Goal: Task Accomplishment & Management: Use online tool/utility

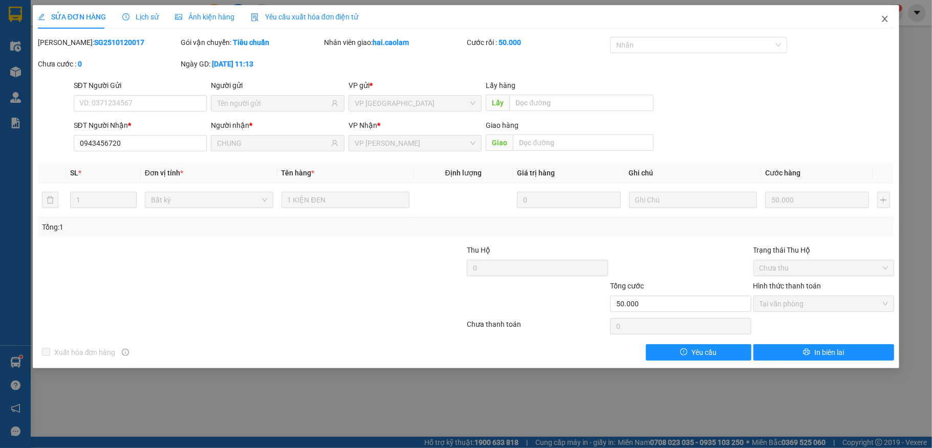
click at [884, 19] on icon "close" at bounding box center [885, 19] width 8 height 8
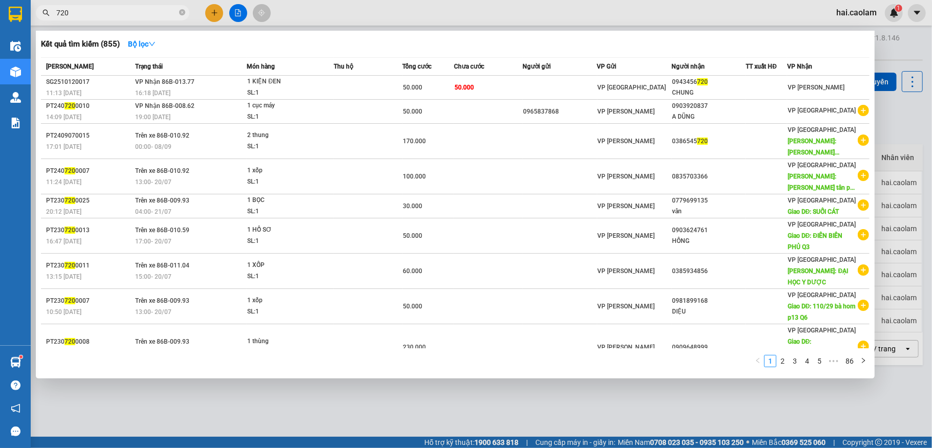
click at [149, 13] on input "720" at bounding box center [116, 12] width 121 height 11
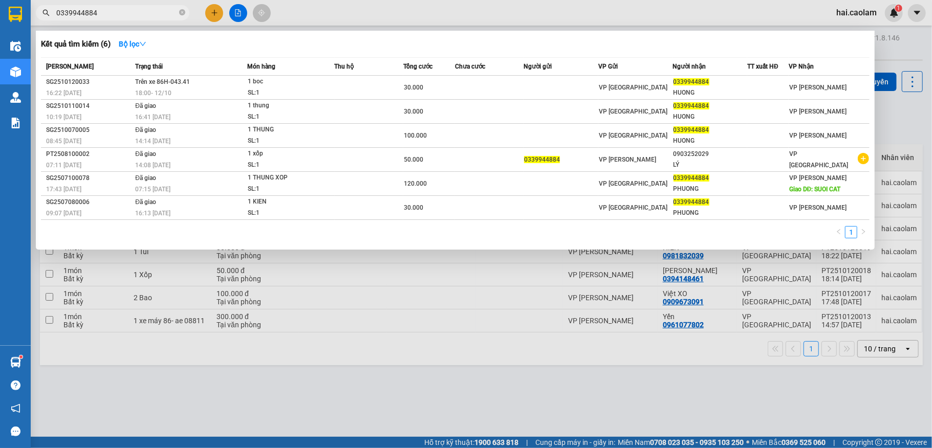
type input "0339944884"
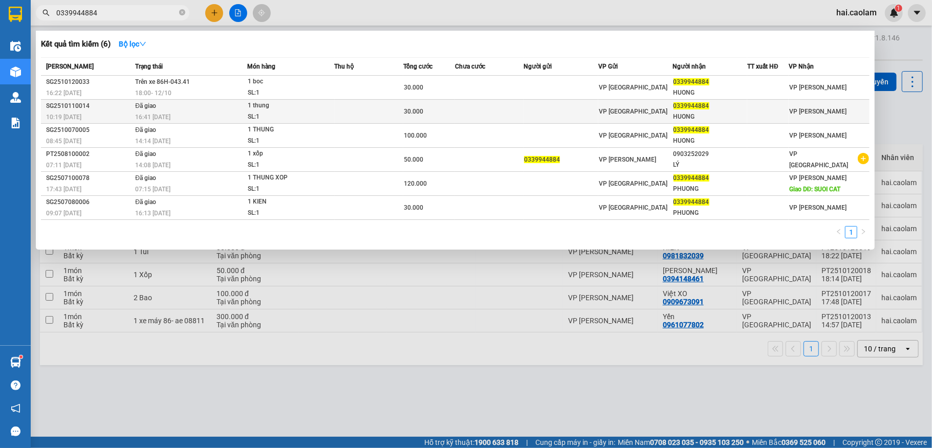
click at [459, 100] on td at bounding box center [489, 112] width 69 height 24
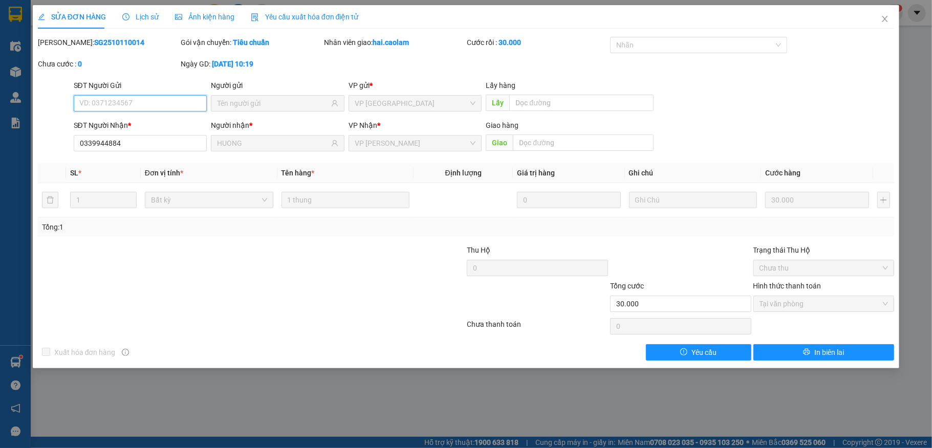
type input "0339944884"
type input "HUONG"
type input "30.000"
click at [883, 21] on icon "close" at bounding box center [885, 19] width 8 height 8
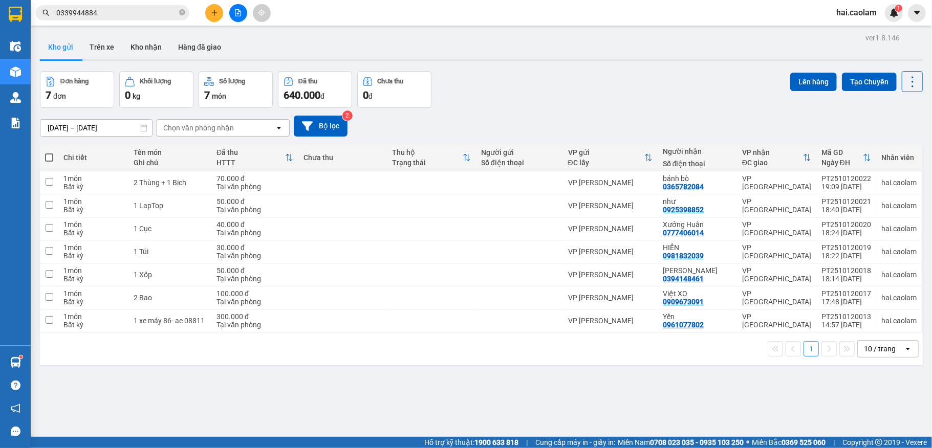
click at [127, 15] on input "0339944884" at bounding box center [116, 12] width 121 height 11
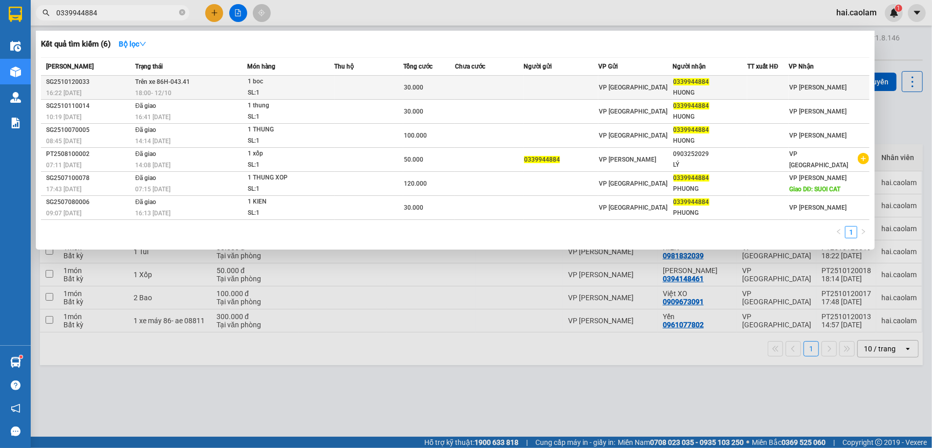
click at [690, 84] on span "0339944884" at bounding box center [692, 81] width 36 height 7
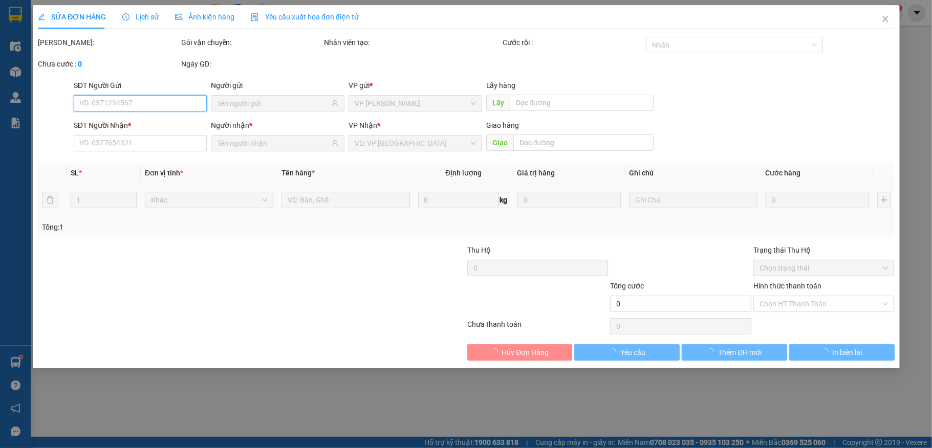
type input "0339944884"
type input "HUONG"
type input "30.000"
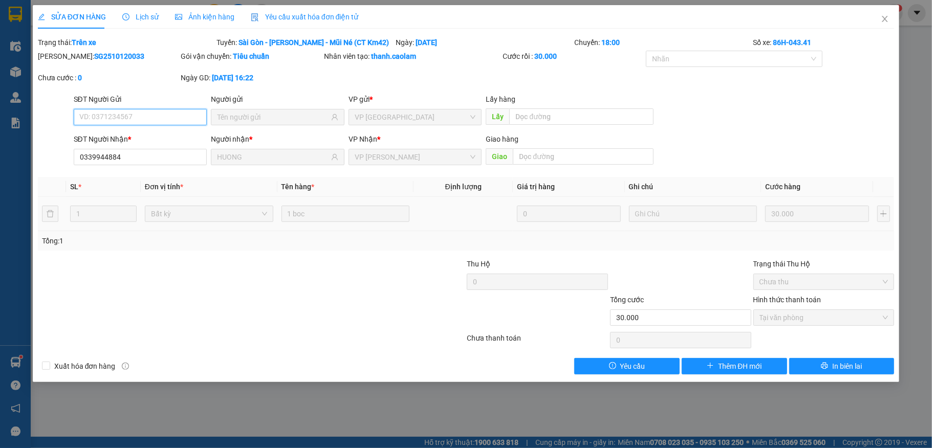
click at [811, 322] on span "Tại văn phòng" at bounding box center [824, 317] width 129 height 15
click at [886, 19] on icon "close" at bounding box center [885, 19] width 8 height 8
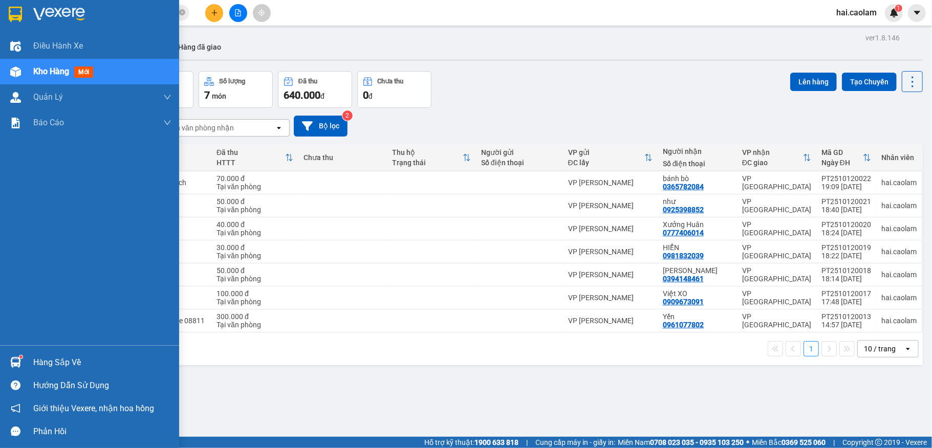
click at [98, 361] on div "Hàng sắp về" at bounding box center [102, 362] width 138 height 15
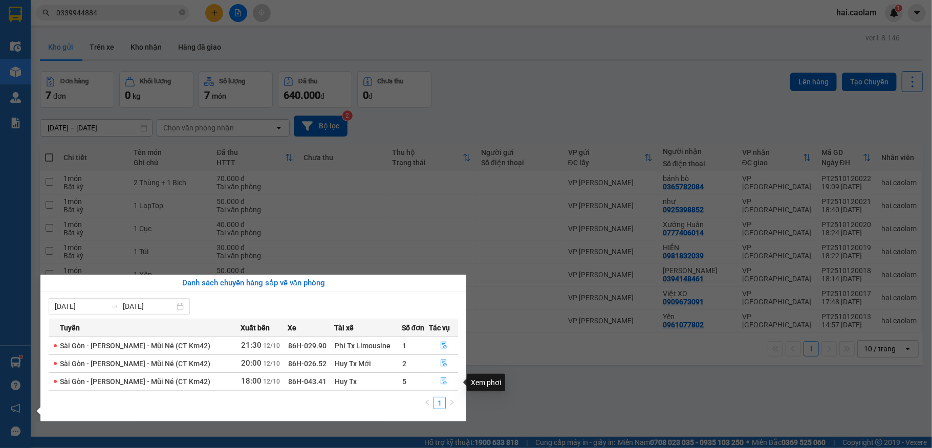
click at [441, 382] on icon "file-done" at bounding box center [443, 381] width 7 height 7
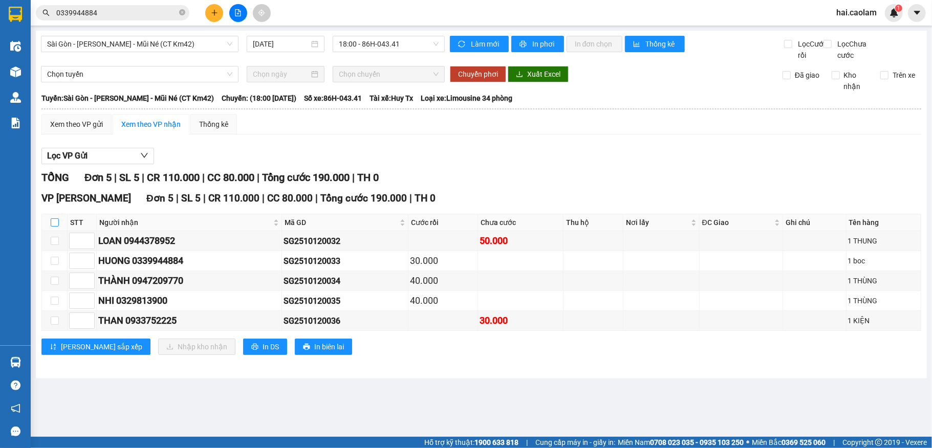
click at [53, 227] on input "checkbox" at bounding box center [55, 223] width 8 height 8
checkbox input "true"
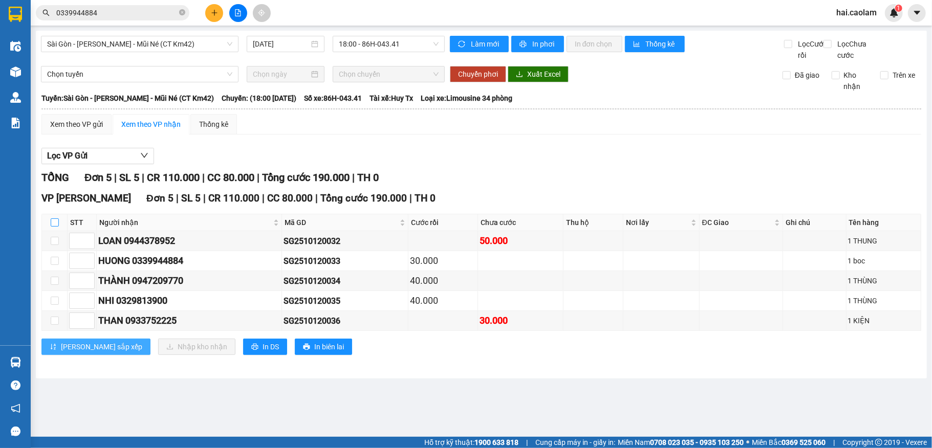
checkbox input "true"
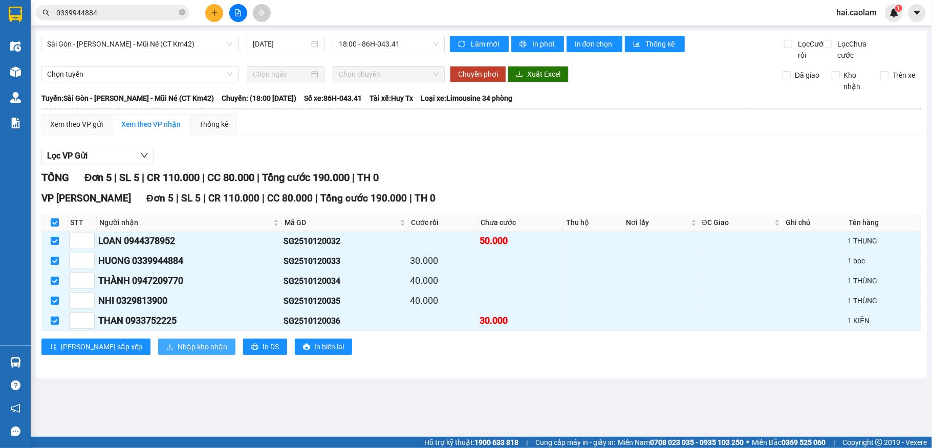
drag, startPoint x: 156, startPoint y: 366, endPoint x: 156, endPoint y: 359, distance: 7.7
click at [178, 353] on span "Nhập kho nhận" at bounding box center [203, 346] width 50 height 11
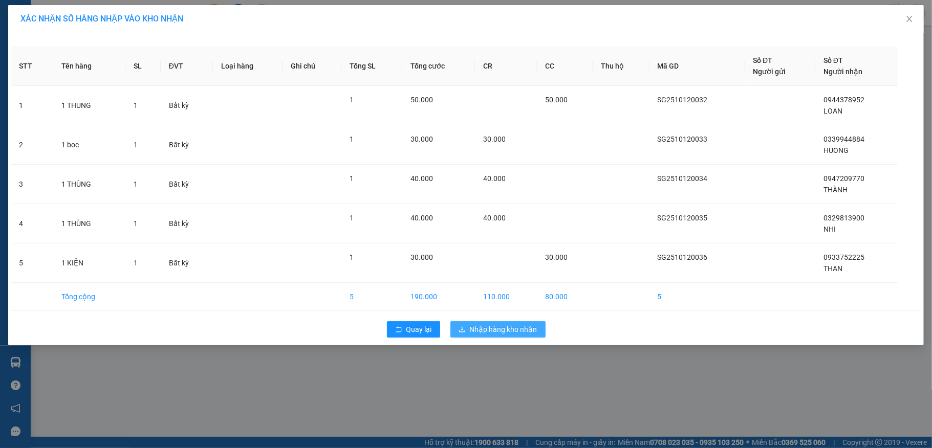
click at [532, 333] on span "Nhập hàng kho nhận" at bounding box center [504, 329] width 68 height 11
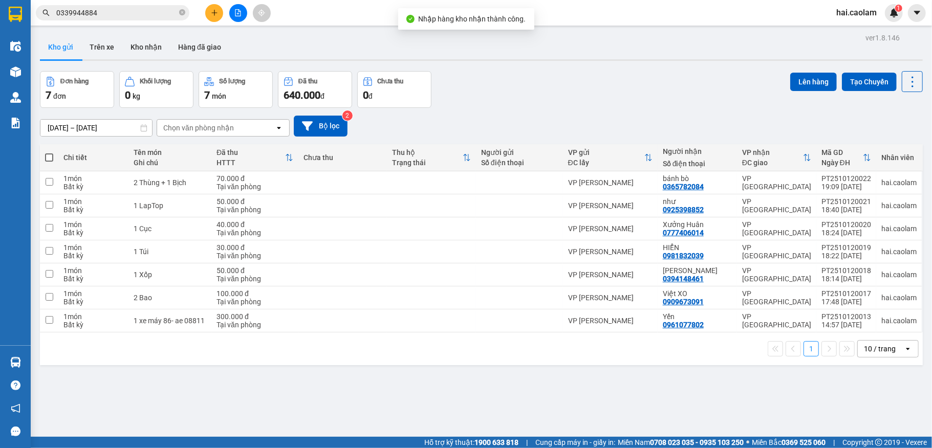
click at [163, 12] on input "0339944884" at bounding box center [116, 12] width 121 height 11
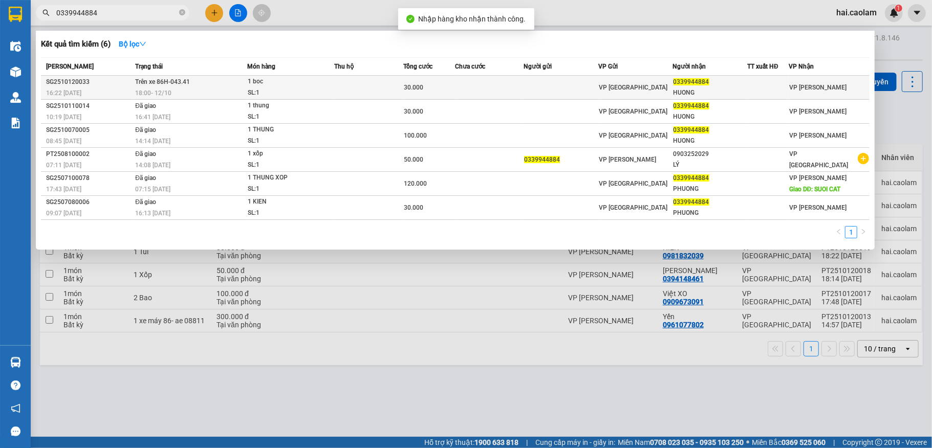
click at [678, 83] on span "0339944884" at bounding box center [692, 81] width 36 height 7
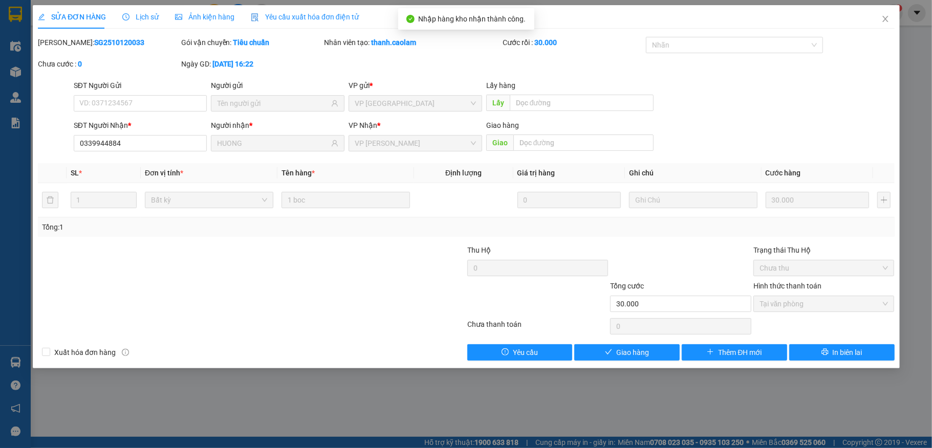
type input "0339944884"
type input "HUONG"
type input "30.000"
click at [631, 357] on span "Giao hàng" at bounding box center [632, 352] width 33 height 11
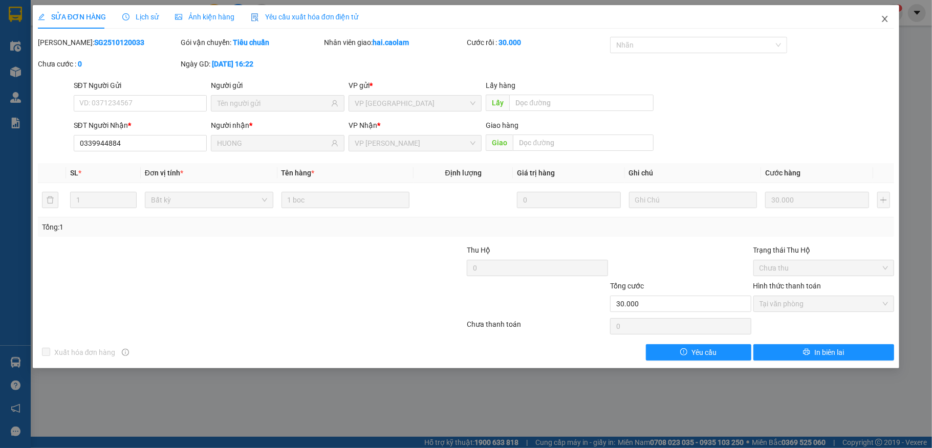
click at [881, 19] on icon "close" at bounding box center [885, 19] width 8 height 8
